Goal: Transaction & Acquisition: Purchase product/service

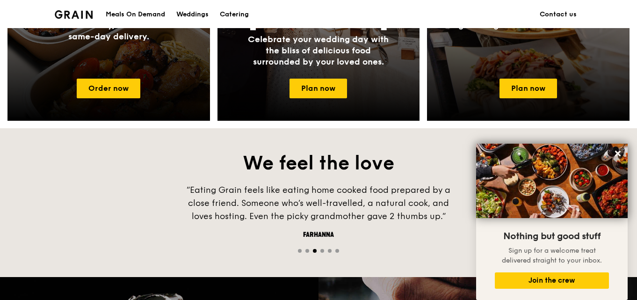
scroll to position [537, 0]
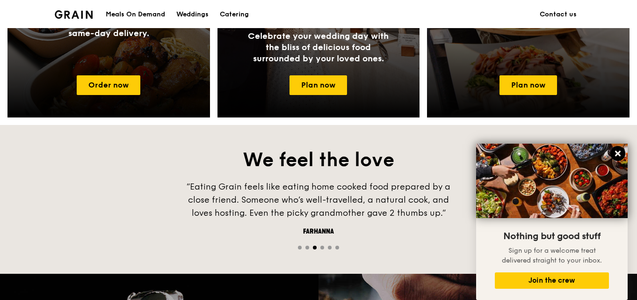
drag, startPoint x: 618, startPoint y: 154, endPoint x: 611, endPoint y: 151, distance: 7.4
click at [616, 154] on icon at bounding box center [618, 153] width 8 height 8
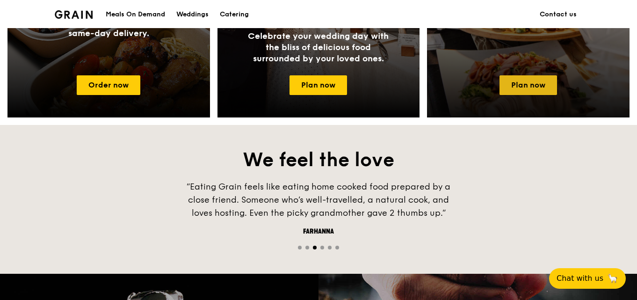
click at [546, 88] on link "Plan now" at bounding box center [529, 85] width 58 height 20
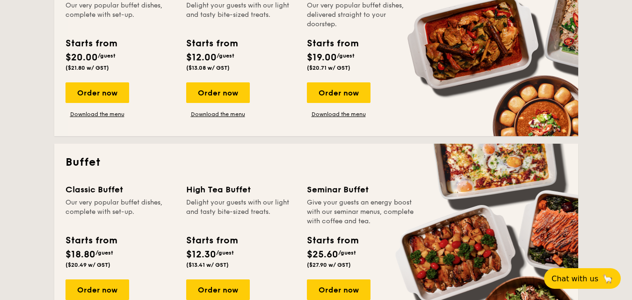
scroll to position [328, 0]
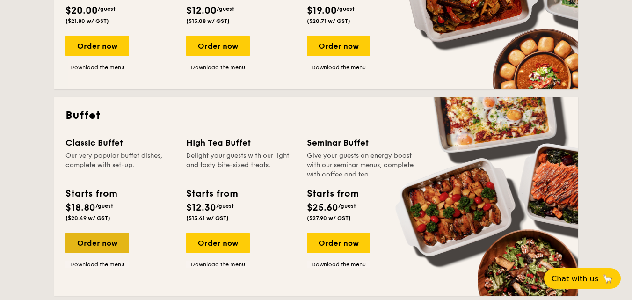
click at [115, 244] on div "Order now" at bounding box center [98, 243] width 64 height 21
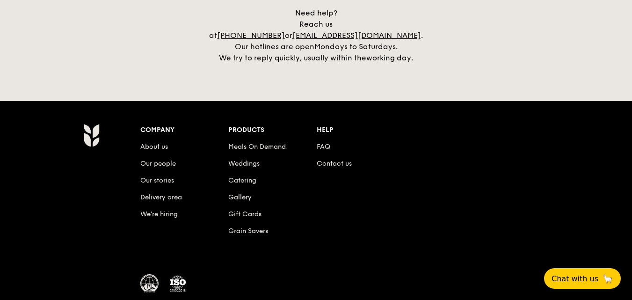
scroll to position [2193, 0]
